Goal: Task Accomplishment & Management: Complete application form

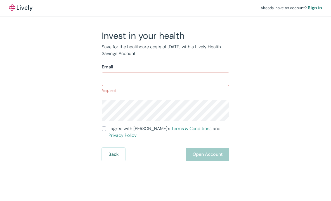
click at [119, 77] on input "Email" at bounding box center [166, 79] width 128 height 11
paste input "[EMAIL_ADDRESS][DOMAIN_NAME]"
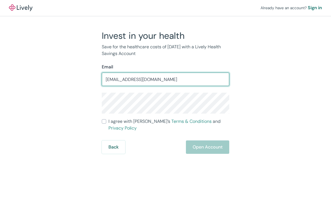
drag, startPoint x: 112, startPoint y: 81, endPoint x: 141, endPoint y: 84, distance: 29.3
click at [141, 84] on input "[EMAIL_ADDRESS][DOMAIN_NAME]" at bounding box center [166, 79] width 128 height 11
type input "[EMAIL_ADDRESS][DOMAIN_NAME]"
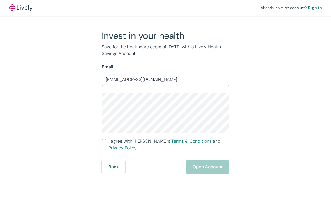
click at [105, 142] on input "I agree with Lively’s Terms & Conditions and Privacy Policy" at bounding box center [104, 141] width 4 height 4
checkbox input "true"
click at [85, 114] on div "Invest in your health Save for the healthcare costs of [DATE] with a Lively Hea…" at bounding box center [162, 102] width 269 height 144
click at [207, 161] on button "Open Account" at bounding box center [207, 167] width 43 height 13
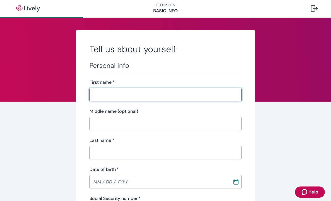
click at [105, 91] on input "First name   *" at bounding box center [166, 94] width 152 height 11
type input "JAY"
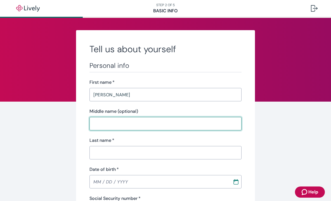
click at [119, 121] on input "Middle name (optional)" at bounding box center [166, 123] width 152 height 11
click at [106, 122] on input "Middle name (optional)" at bounding box center [166, 123] width 152 height 11
click at [98, 152] on input "Last name   *" at bounding box center [166, 152] width 152 height 11
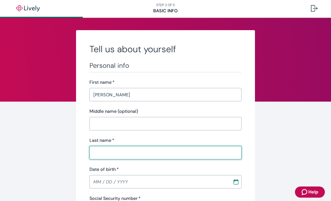
type input "GRANT"
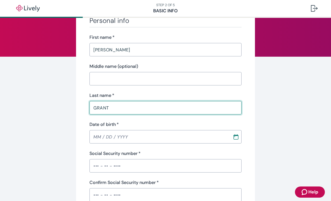
scroll to position [56, 0]
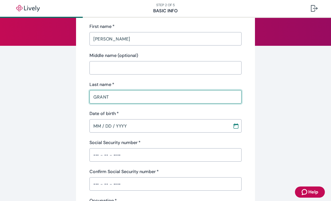
click at [100, 127] on input "MM / DD / YYYY" at bounding box center [159, 126] width 139 height 11
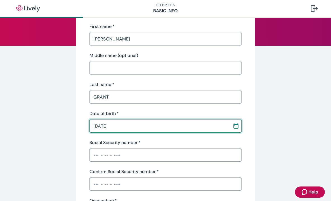
type input "08 / 14 / 1958"
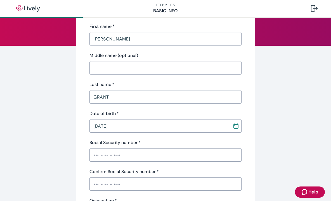
click at [98, 145] on label "Social Security number   *" at bounding box center [115, 143] width 51 height 7
click at [98, 150] on input "Social Security number   *" at bounding box center [166, 155] width 152 height 11
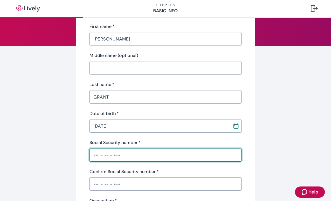
click at [107, 152] on input "Social Security number   *" at bounding box center [166, 155] width 152 height 11
click at [124, 182] on div "Confirm Social Security number   * ​" at bounding box center [166, 180] width 152 height 22
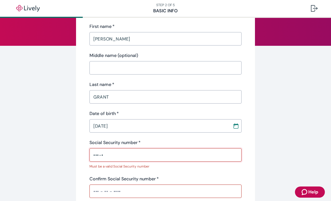
click at [111, 156] on input "•••-•" at bounding box center [166, 155] width 152 height 11
paste input "text"
drag, startPoint x: 99, startPoint y: 156, endPoint x: 69, endPoint y: 156, distance: 29.9
paste input "text"
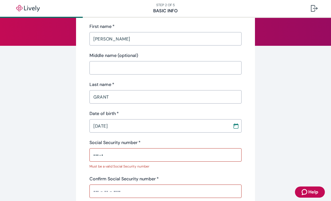
click at [200, 172] on div "Personal info First name   * JAY ​ Middle name (optional) ​ Last name   * GRANT…" at bounding box center [166, 149] width 152 height 287
drag, startPoint x: 83, startPoint y: 153, endPoint x: 64, endPoint y: 153, distance: 18.5
type input "•"
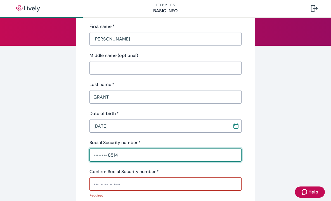
type input "•••-••-8514"
click at [133, 191] on div "Confirm Social Security number   * ​ Required" at bounding box center [166, 184] width 152 height 30
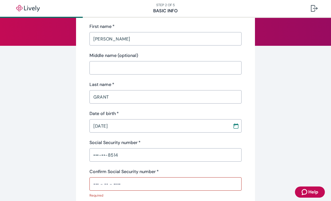
click at [123, 187] on input "Confirm Social Security number   *" at bounding box center [166, 184] width 152 height 11
drag, startPoint x: 122, startPoint y: 184, endPoint x: 73, endPoint y: 184, distance: 49.3
drag, startPoint x: 101, startPoint y: 186, endPoint x: 68, endPoint y: 186, distance: 33.0
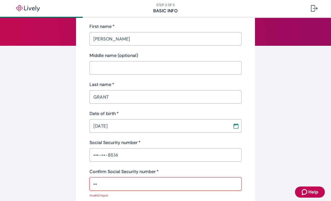
type input "•"
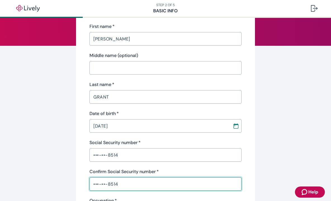
type input "•••-••-8514"
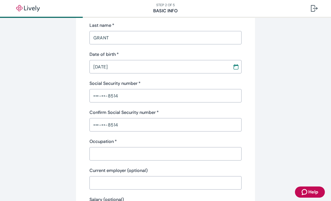
scroll to position [168, 0]
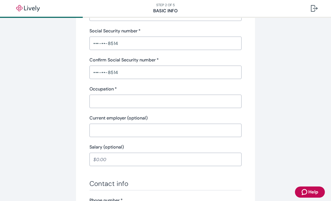
click at [121, 101] on input "Occupation   *" at bounding box center [166, 101] width 152 height 11
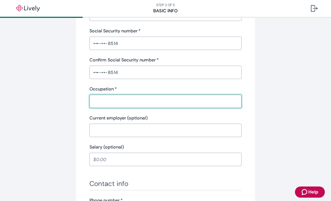
type input "employer"
click at [114, 157] on input "Salary (optional)" at bounding box center [166, 159] width 152 height 11
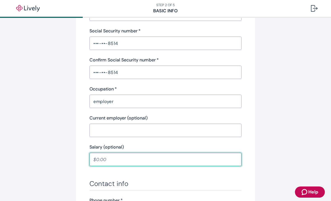
type input "2,000.00"
click at [112, 160] on input "2,000.00" at bounding box center [169, 159] width 146 height 11
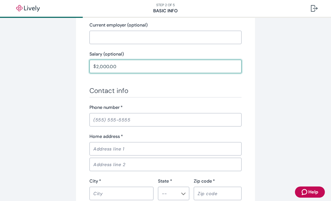
scroll to position [280, 0]
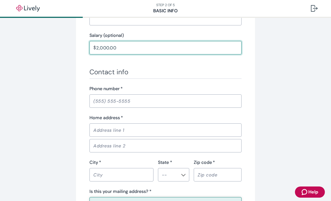
click at [105, 99] on input "Phone number   *" at bounding box center [166, 101] width 152 height 11
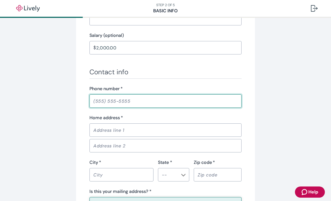
type input "(801) 756-6868"
click at [116, 130] on input "Home address   *" at bounding box center [166, 130] width 152 height 11
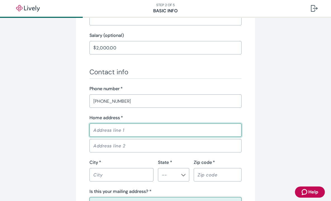
type input "201 West Main"
click at [113, 172] on input "City   *" at bounding box center [122, 175] width 64 height 11
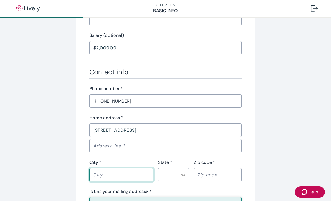
type input "American Fork"
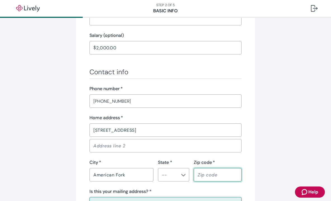
click at [219, 177] on input "Zip code   *" at bounding box center [218, 175] width 48 height 11
type input "84003"
click at [176, 172] on input "State *" at bounding box center [169, 175] width 19 height 8
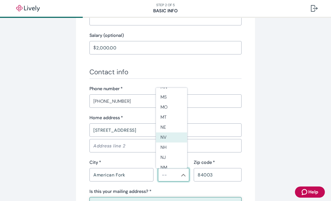
scroll to position [518, 0]
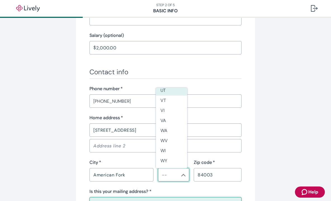
click at [167, 91] on li "UT" at bounding box center [171, 91] width 31 height 10
type input "UT"
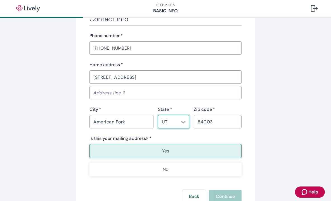
scroll to position [378, 0]
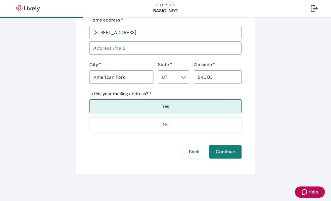
click at [169, 107] on button "Yes" at bounding box center [166, 107] width 152 height 14
click at [222, 154] on button "Continue" at bounding box center [225, 152] width 32 height 13
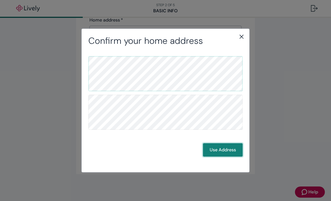
click at [223, 150] on button "Use Address" at bounding box center [223, 150] width 40 height 13
click at [217, 150] on button "Use Address" at bounding box center [223, 150] width 40 height 13
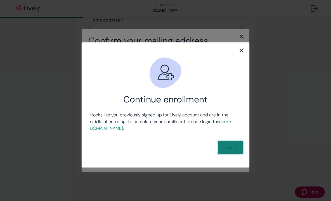
click at [231, 149] on link "Login" at bounding box center [230, 147] width 25 height 13
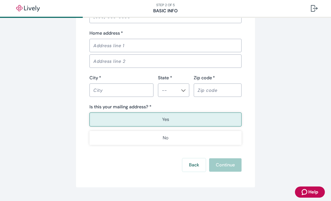
scroll to position [385, 0]
